Goal: Navigation & Orientation: Find specific page/section

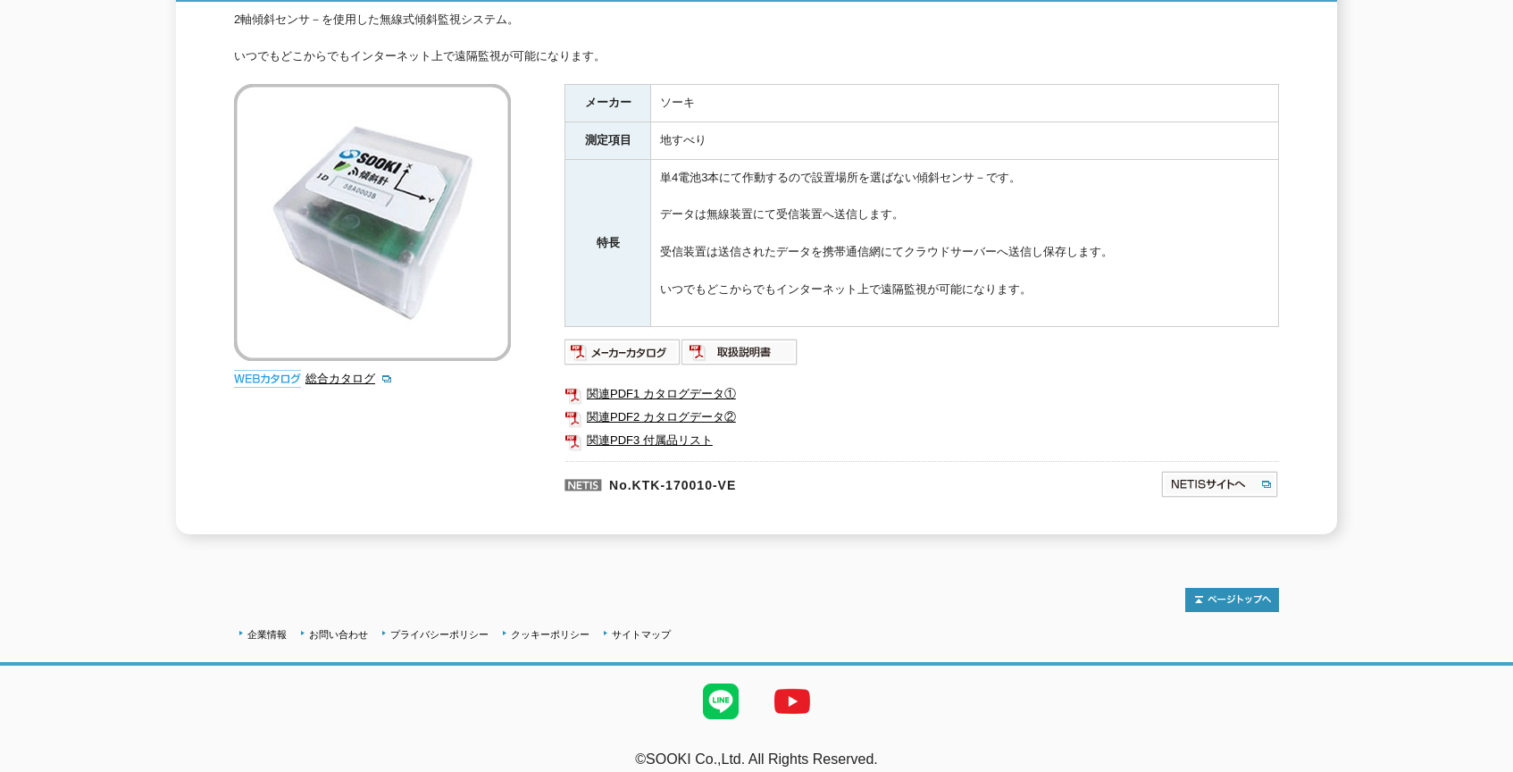
scroll to position [290, 0]
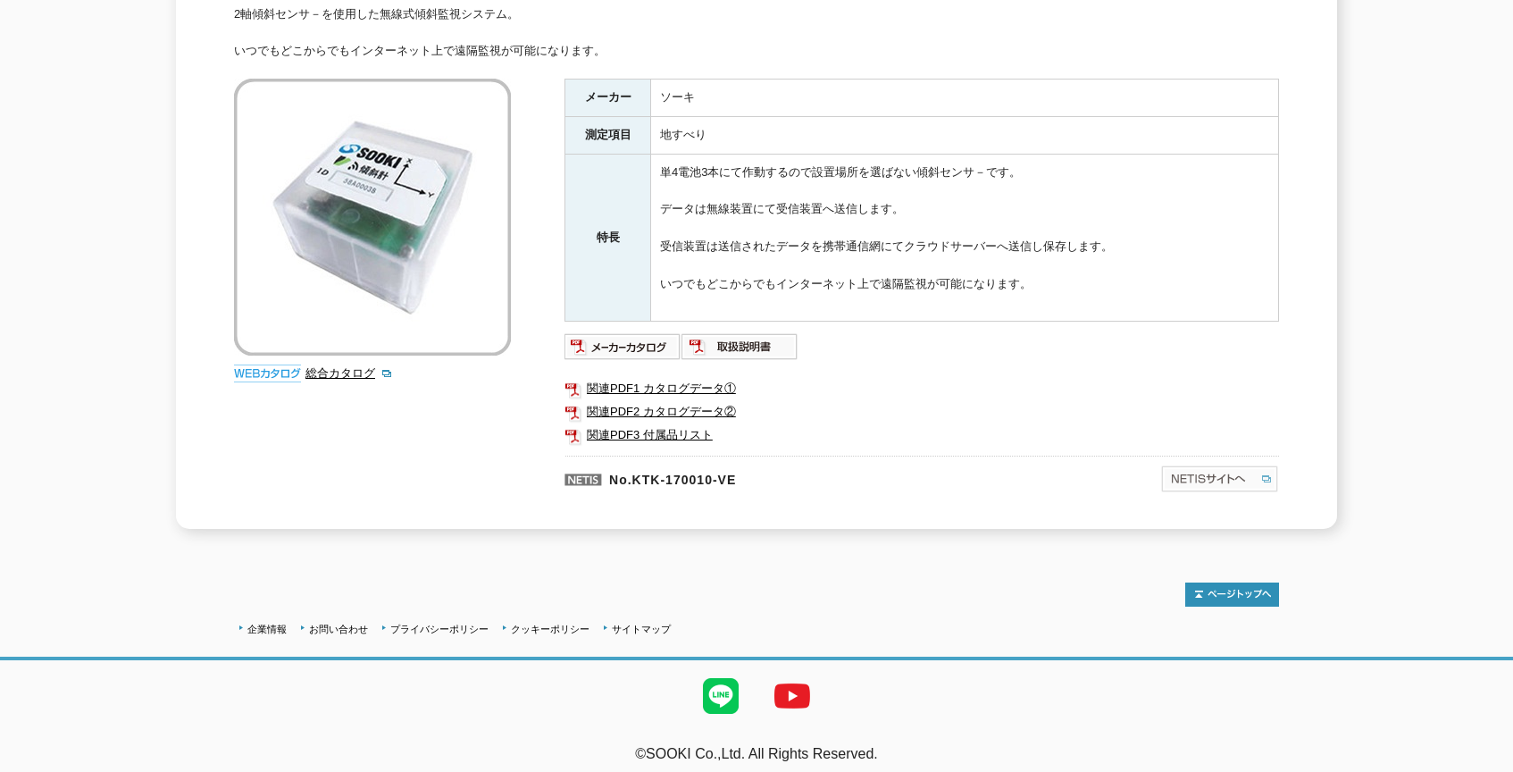
click at [1228, 465] on img at bounding box center [1219, 478] width 119 height 29
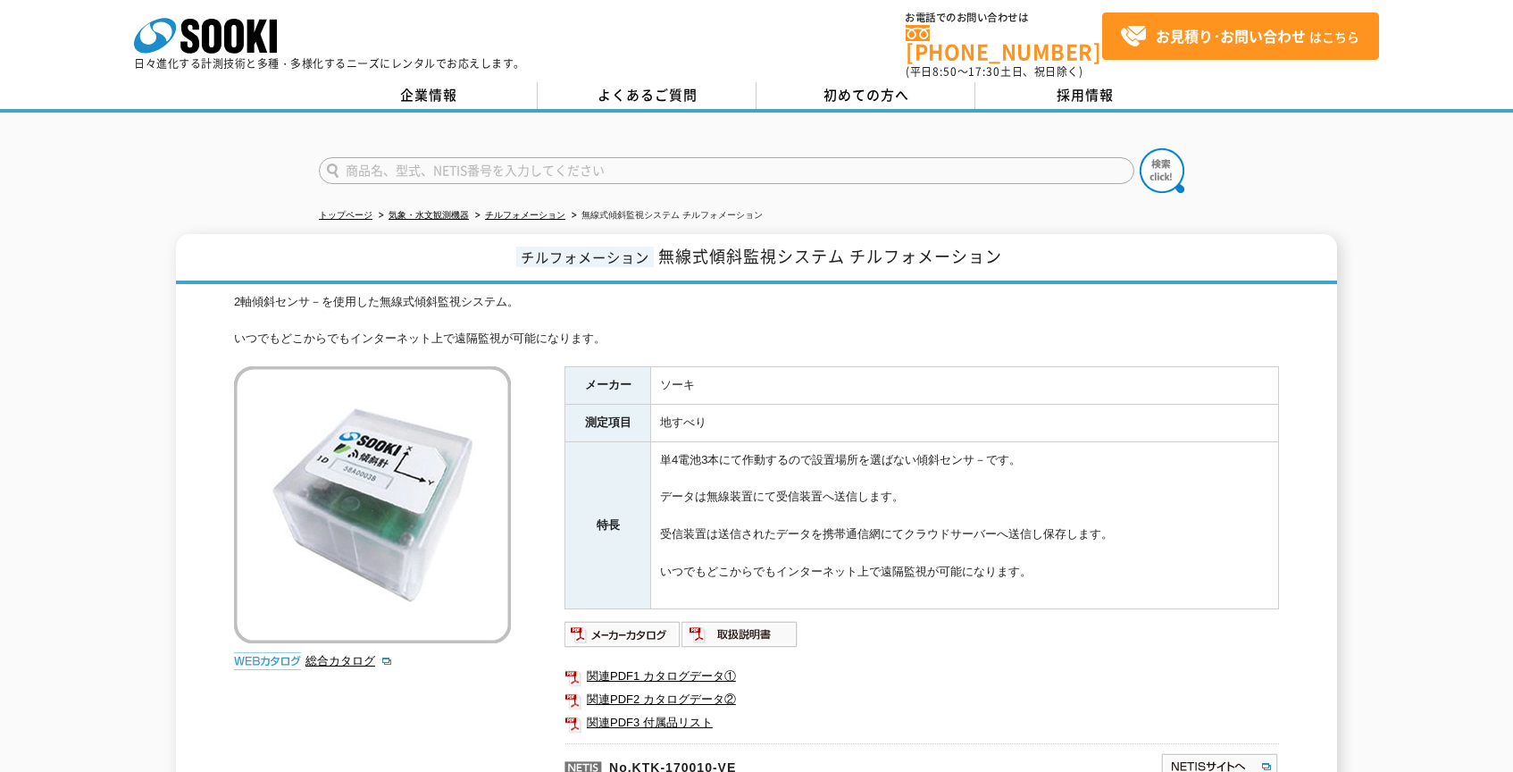
scroll to position [0, 0]
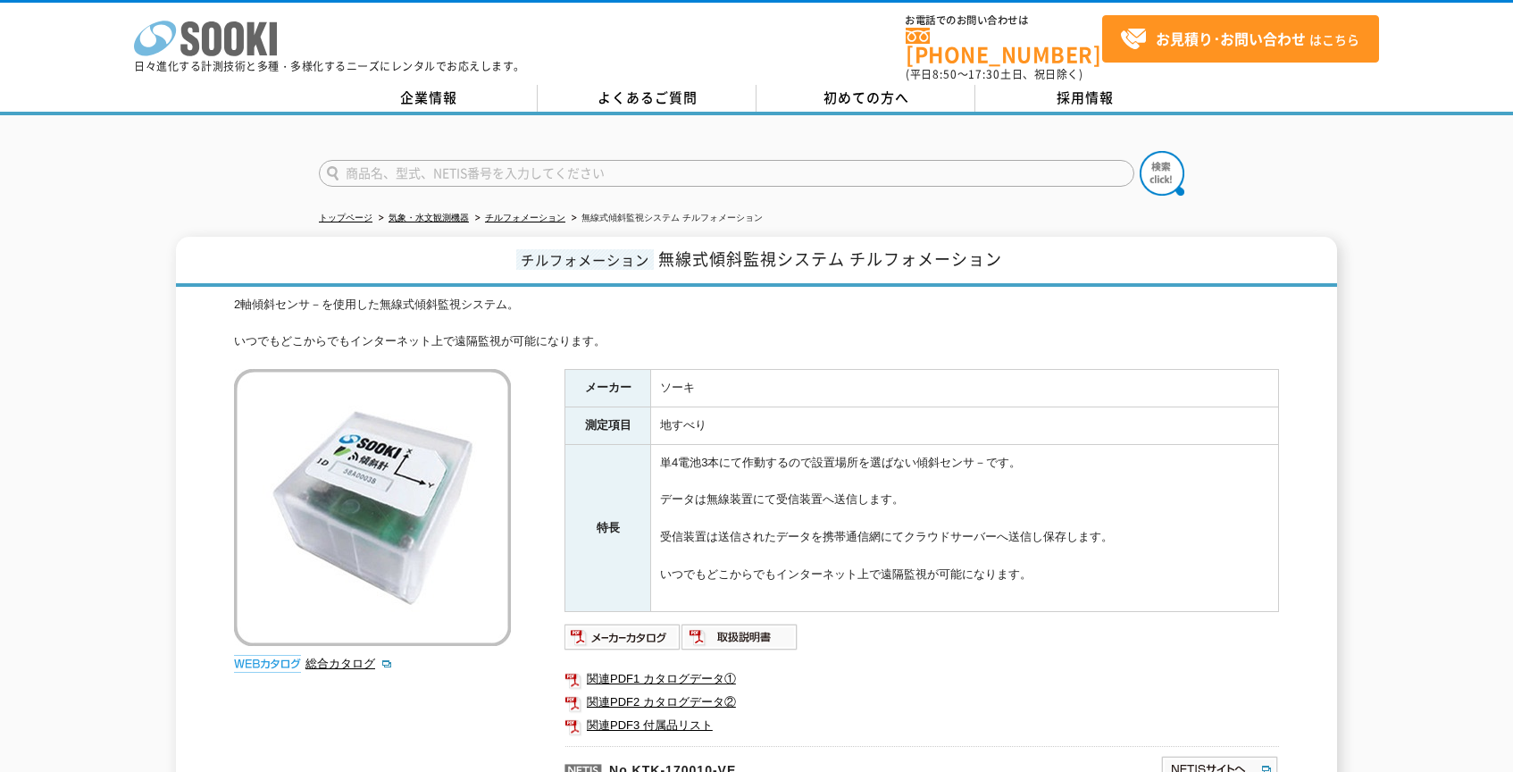
click at [212, 30] on icon "株式会社 ソーキ" at bounding box center [205, 39] width 143 height 36
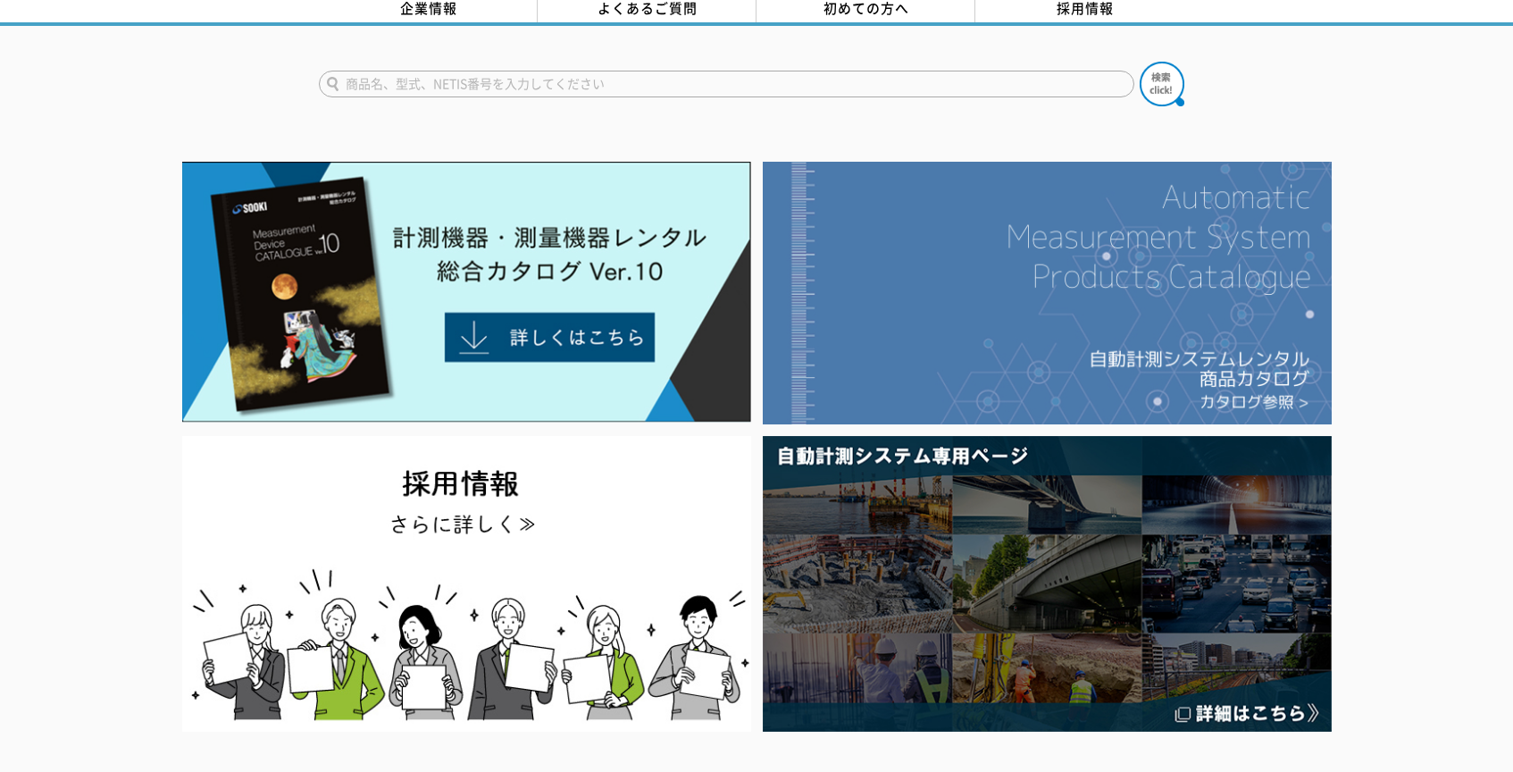
scroll to position [179, 0]
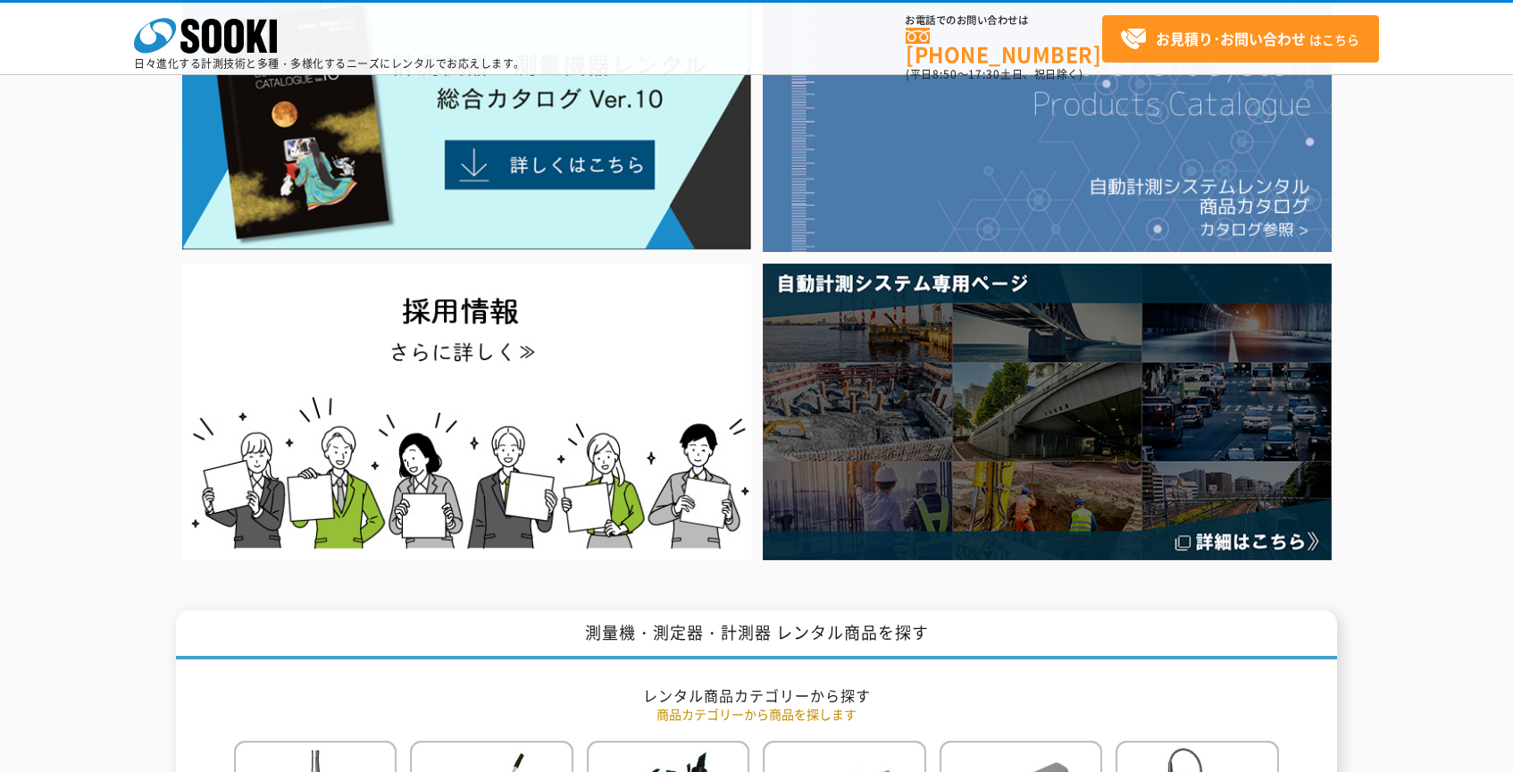
click at [901, 446] on img at bounding box center [1047, 411] width 569 height 296
